Goal: Check status: Check status

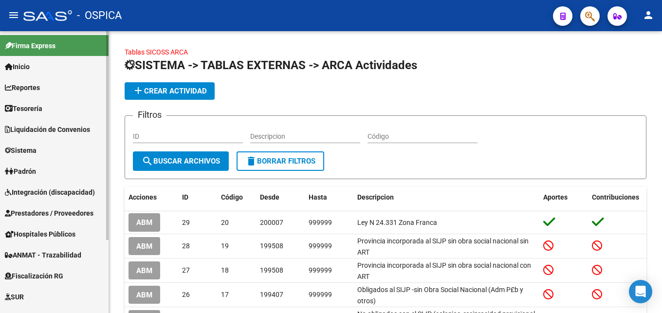
click at [40, 172] on link "Padrón" at bounding box center [54, 171] width 109 height 21
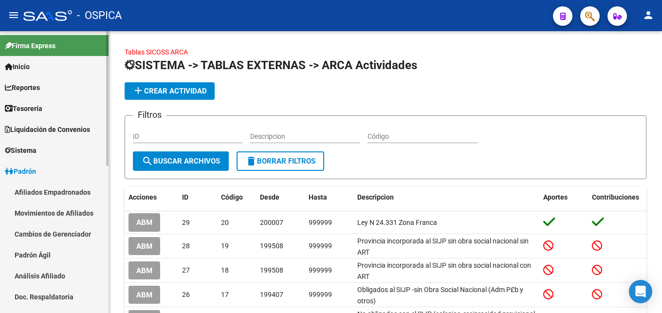
scroll to position [143, 0]
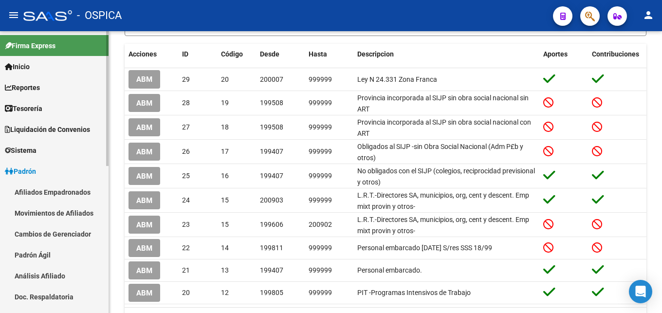
click at [60, 192] on link "Afiliados Empadronados" at bounding box center [54, 192] width 109 height 21
click at [83, 215] on link "Movimientos de Afiliados" at bounding box center [54, 212] width 109 height 21
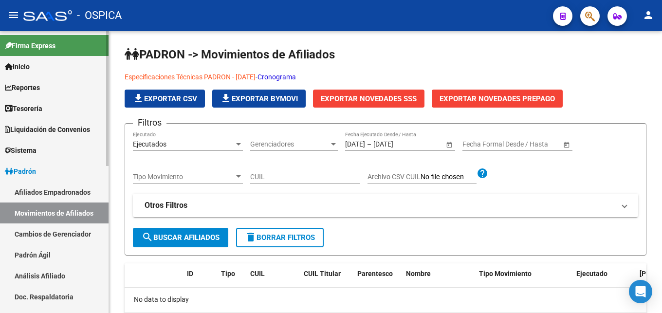
scroll to position [50, 0]
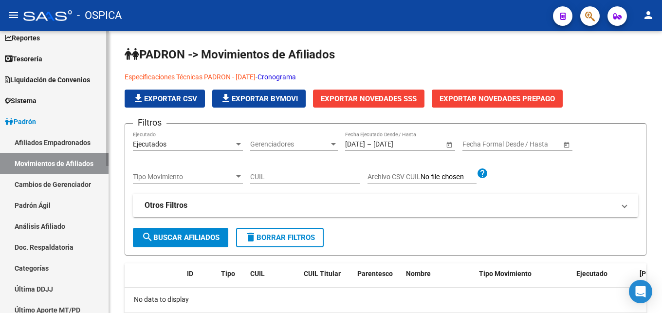
click at [51, 226] on link "Análisis Afiliado" at bounding box center [54, 226] width 109 height 21
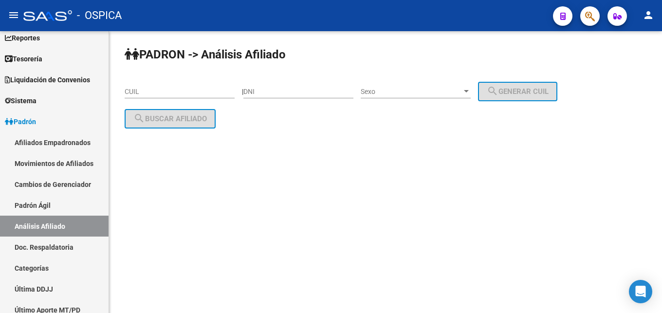
click at [154, 94] on input "CUIL" at bounding box center [180, 92] width 110 height 8
paste input "23-37238762-9"
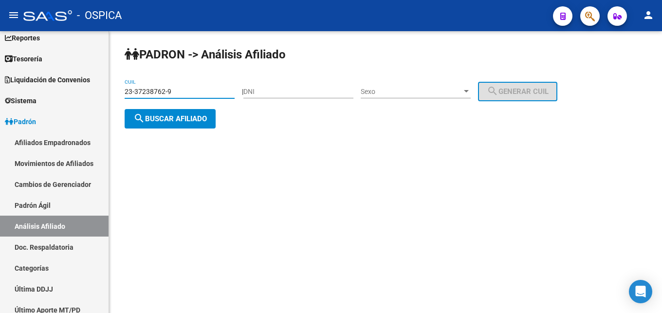
type input "23-37238762-9"
click at [178, 125] on button "search Buscar afiliado" at bounding box center [170, 118] width 91 height 19
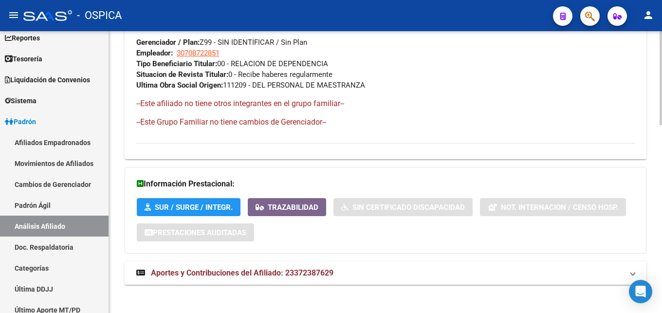
scroll to position [564, 0]
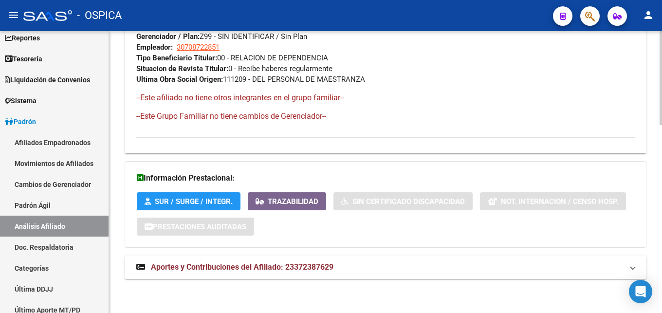
click at [270, 273] on mat-expansion-panel-header "Aportes y Contribuciones del Afiliado: 23372387629" at bounding box center [386, 267] width 522 height 23
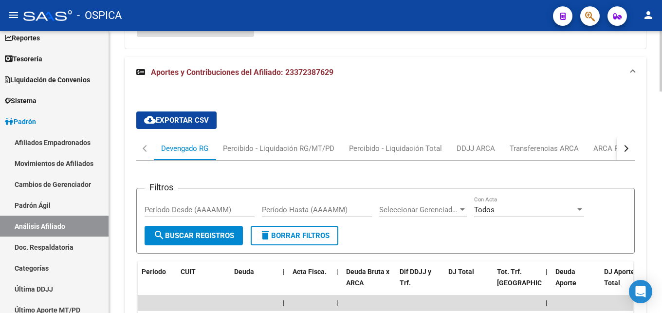
scroll to position [713, 0]
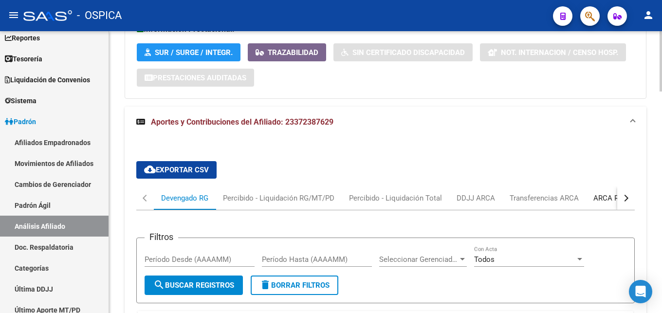
click at [605, 201] on div "ARCA Relaciones Laborales" at bounding box center [638, 198] width 91 height 11
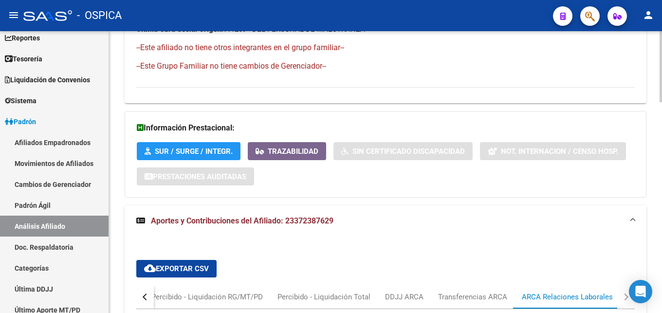
scroll to position [610, 0]
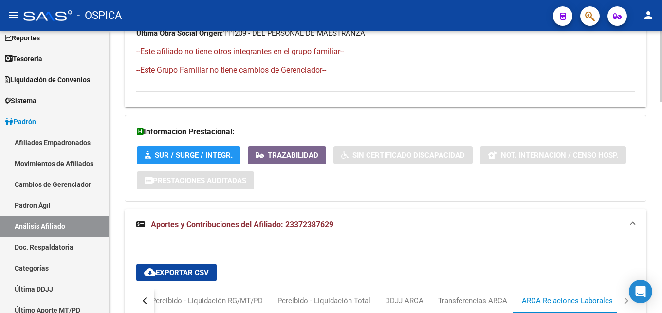
click at [486, 202] on div "DATOS PADRÓN ÁGIL: DORADO, [PERSON_NAME] | INACTIVO | AFILIADO TITULAR Datos Pe…" at bounding box center [386, 4] width 522 height 1014
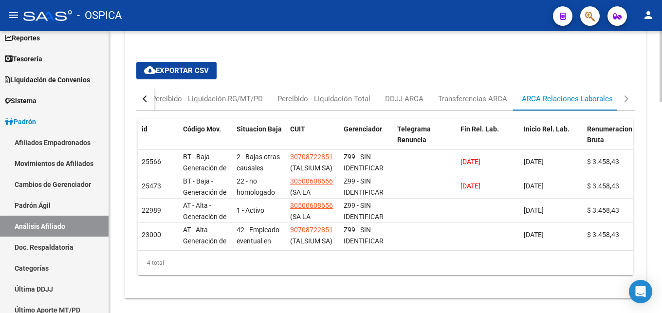
scroll to position [840, 0]
